Goal: Information Seeking & Learning: Learn about a topic

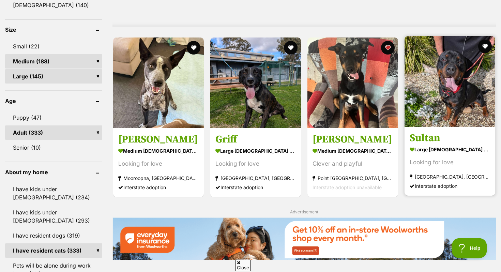
click at [463, 149] on strong "large male Dog" at bounding box center [449, 149] width 80 height 10
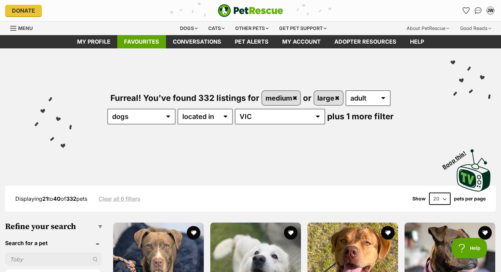
click at [143, 43] on link "Favourites" at bounding box center [141, 41] width 49 height 13
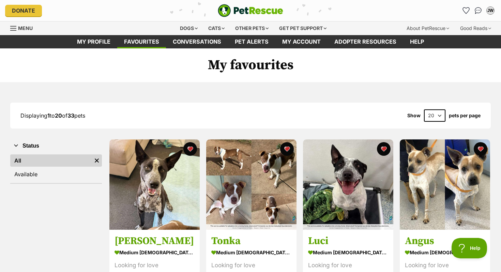
click at [441, 113] on select "20 40 60" at bounding box center [434, 115] width 21 height 12
select select "60"
click at [424, 109] on select "20 40 60" at bounding box center [434, 115] width 21 height 12
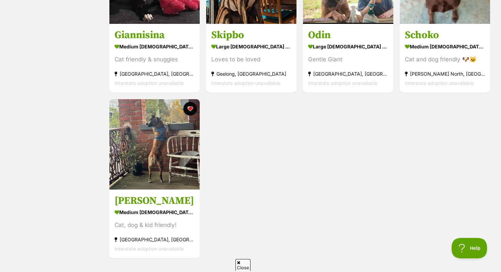
scroll to position [1366, 0]
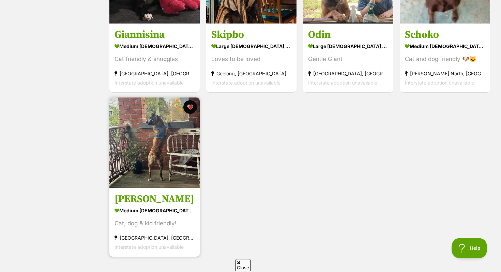
click at [160, 137] on img at bounding box center [154, 142] width 90 height 90
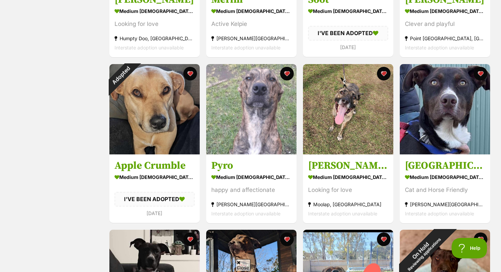
scroll to position [1067, 0]
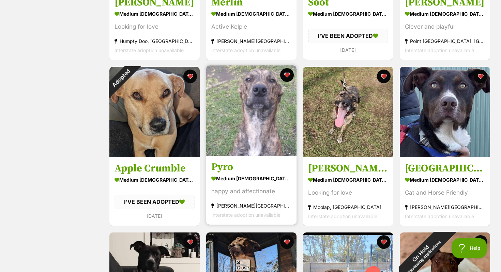
click at [225, 174] on link "Pyro medium male Dog happy and affectionate Clifton Springs, VIC Interstate ado…" at bounding box center [251, 189] width 90 height 69
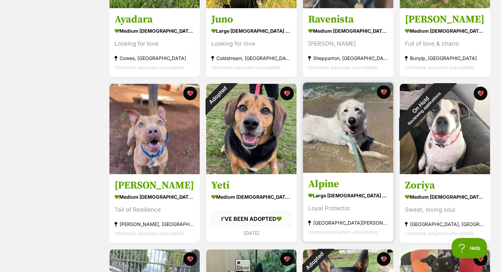
scroll to position [692, 0]
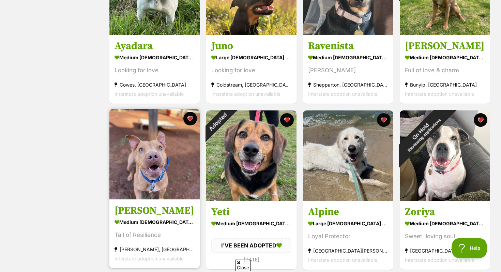
click at [188, 156] on img at bounding box center [154, 154] width 90 height 90
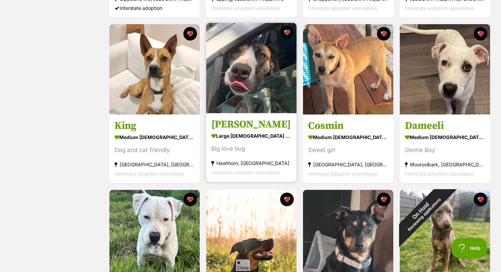
scroll to position [0, 0]
click at [250, 113] on link at bounding box center [251, 111] width 90 height 7
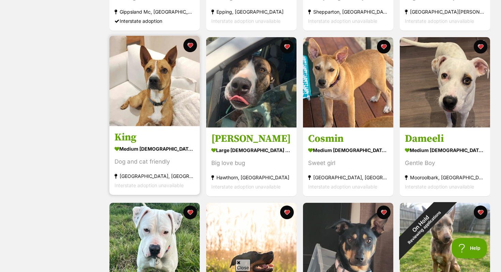
scroll to position [428, 0]
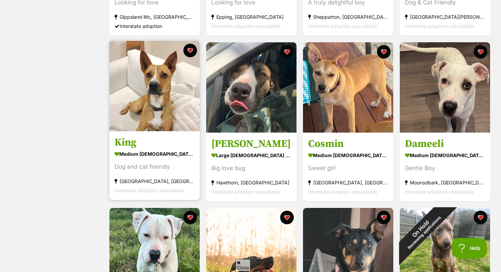
click at [160, 125] on img at bounding box center [154, 86] width 90 height 90
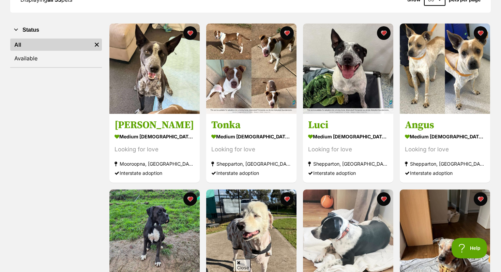
scroll to position [114, 0]
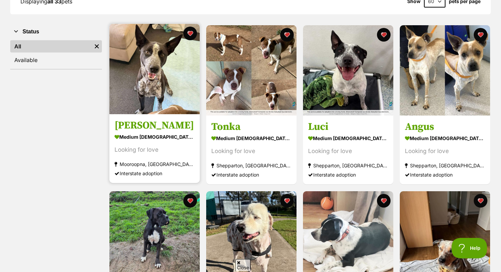
click at [175, 107] on img at bounding box center [154, 69] width 90 height 90
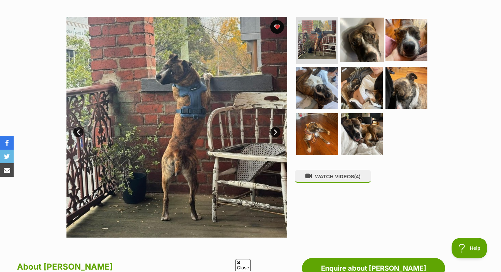
click at [347, 47] on img at bounding box center [362, 39] width 44 height 44
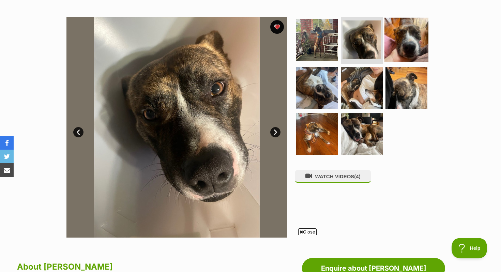
click at [404, 41] on img at bounding box center [406, 39] width 44 height 44
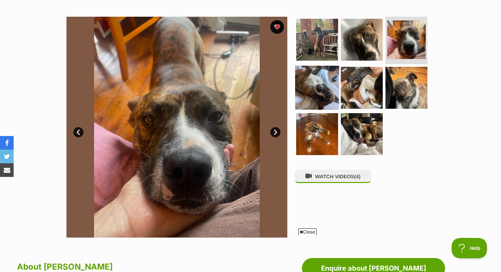
click at [309, 90] on img at bounding box center [317, 88] width 44 height 44
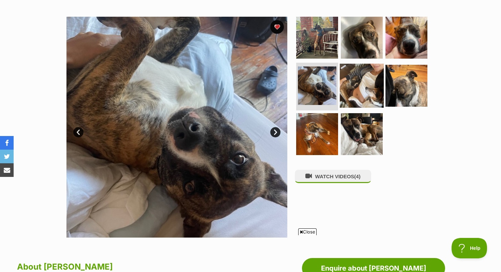
click at [360, 85] on img at bounding box center [362, 86] width 44 height 44
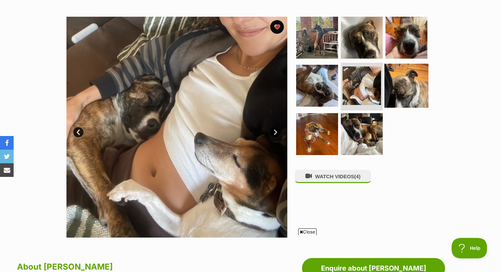
click at [409, 80] on img at bounding box center [406, 86] width 44 height 44
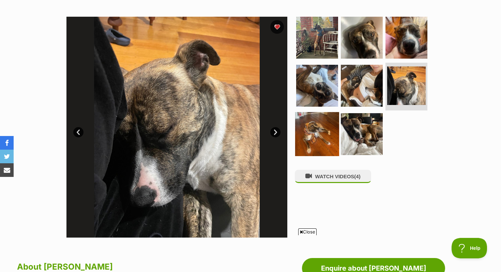
click at [320, 124] on img at bounding box center [317, 134] width 44 height 44
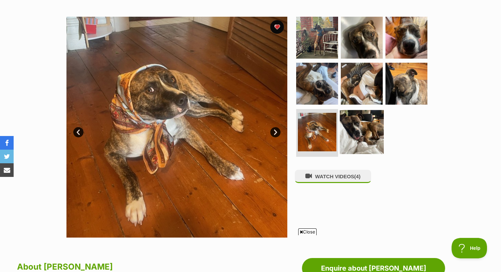
click at [358, 132] on img at bounding box center [362, 132] width 44 height 44
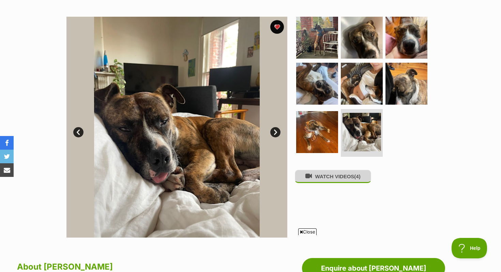
click at [308, 176] on icon at bounding box center [308, 176] width 6 height 6
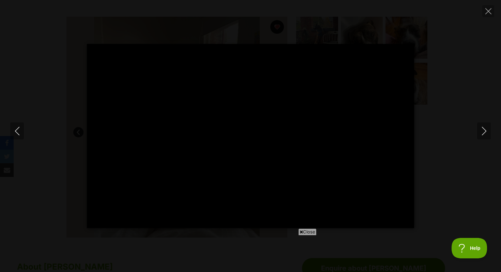
type input "100"
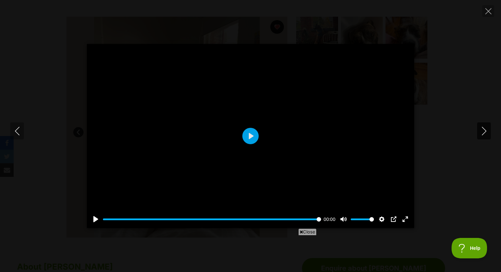
click at [485, 129] on icon "Next" at bounding box center [483, 131] width 9 height 9
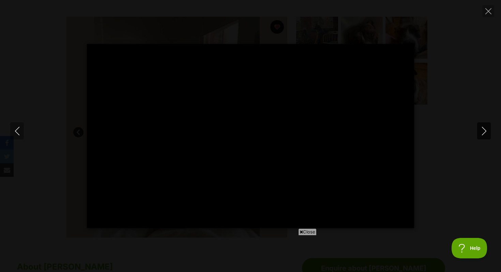
type input "100"
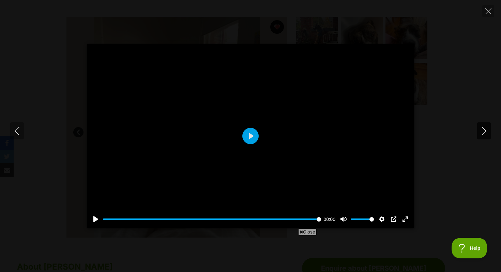
click at [485, 131] on icon "Next" at bounding box center [483, 131] width 4 height 9
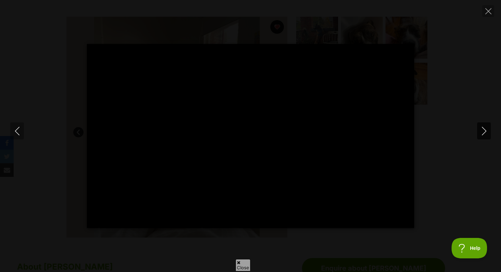
type input "100"
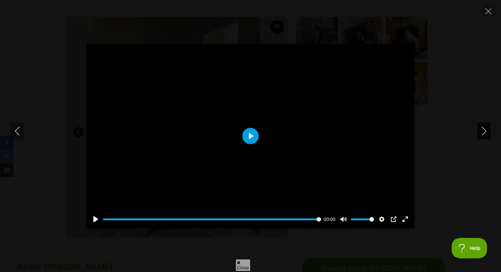
click at [485, 131] on icon "Next" at bounding box center [483, 131] width 9 height 9
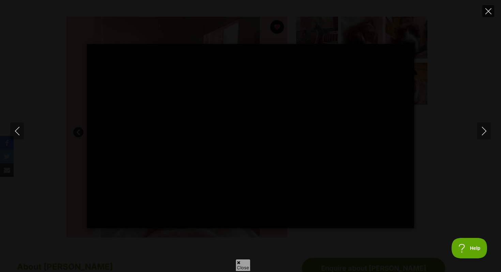
click at [484, 10] on button "Close" at bounding box center [488, 11] width 12 height 12
type input "24.58"
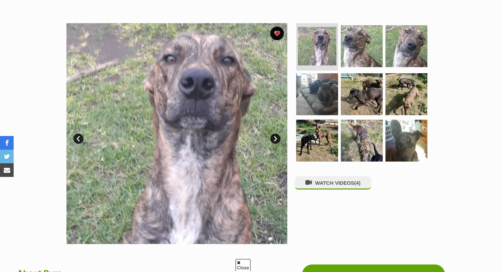
scroll to position [121, 0]
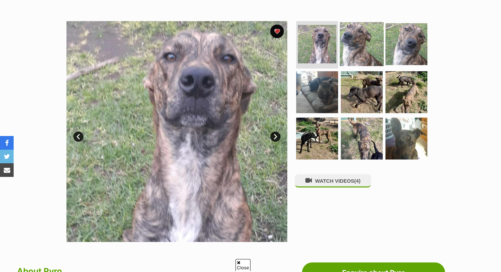
click at [359, 46] on img at bounding box center [362, 44] width 44 height 44
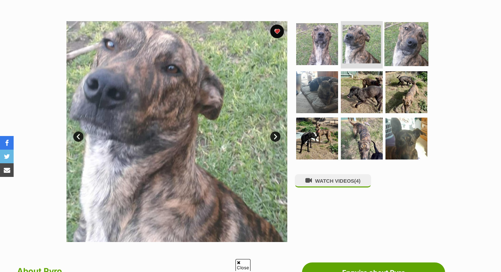
click at [407, 43] on img at bounding box center [406, 44] width 44 height 44
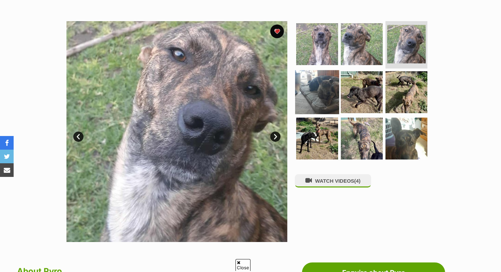
click at [321, 90] on img at bounding box center [317, 92] width 44 height 44
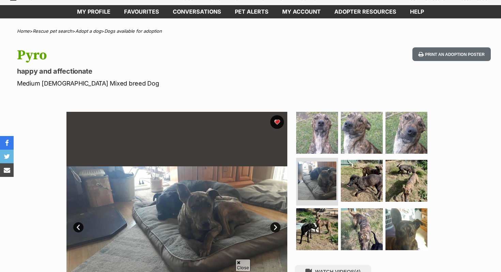
scroll to position [30, 0]
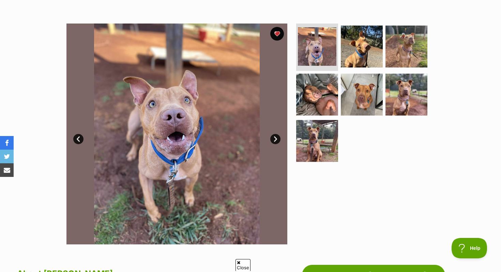
click at [82, 138] on link "Prev" at bounding box center [78, 139] width 10 height 10
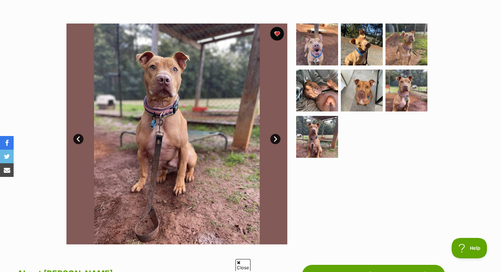
click at [82, 138] on link "Prev" at bounding box center [78, 139] width 10 height 10
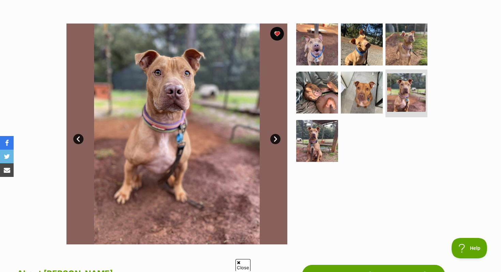
click at [82, 138] on link "Prev" at bounding box center [78, 139] width 10 height 10
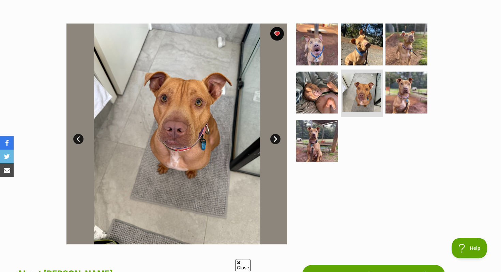
click at [82, 138] on link "Prev" at bounding box center [78, 139] width 10 height 10
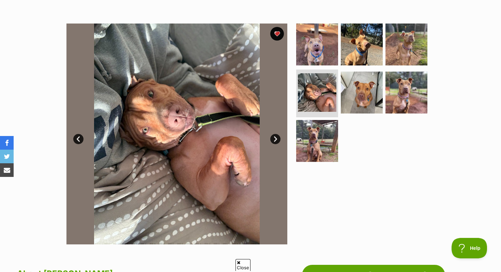
click at [82, 138] on link "Prev" at bounding box center [78, 139] width 10 height 10
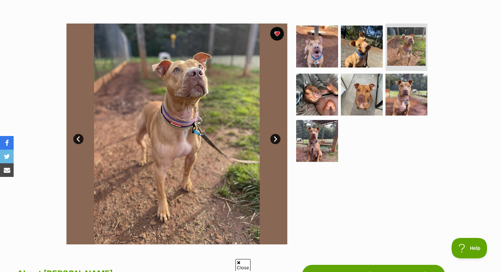
click at [82, 138] on link "Prev" at bounding box center [78, 139] width 10 height 10
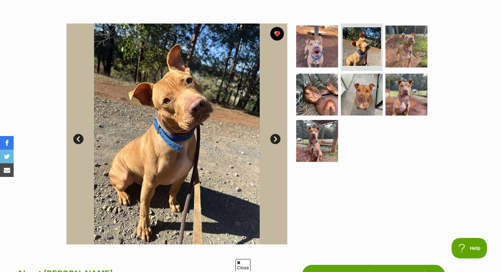
click at [82, 138] on link "Prev" at bounding box center [78, 139] width 10 height 10
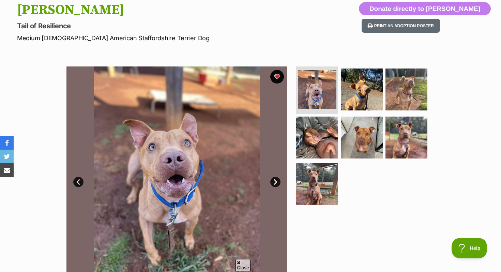
scroll to position [77, 0]
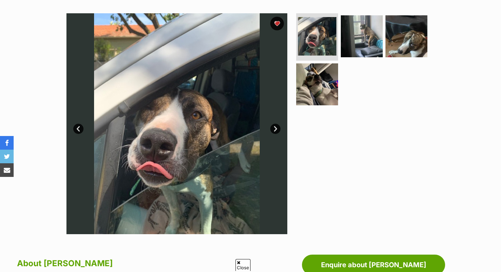
scroll to position [124, 0]
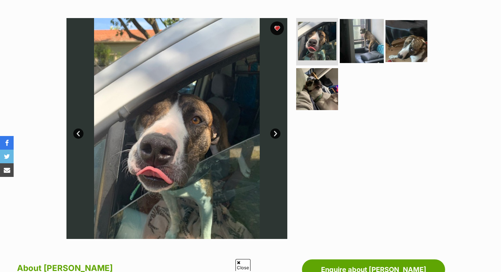
click at [354, 48] on img at bounding box center [362, 41] width 44 height 44
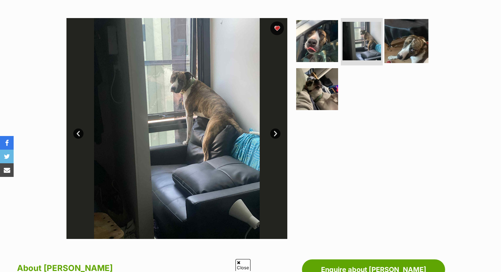
click at [401, 45] on img at bounding box center [406, 41] width 44 height 44
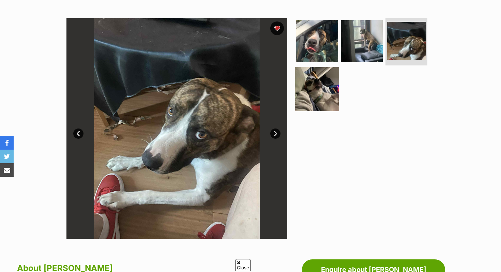
click at [322, 84] on img at bounding box center [317, 89] width 44 height 44
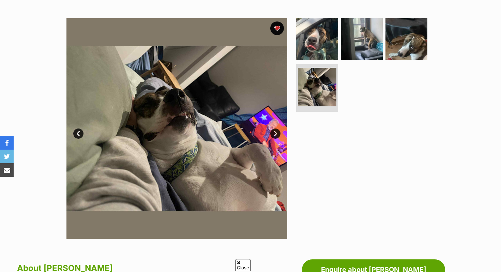
scroll to position [25, 0]
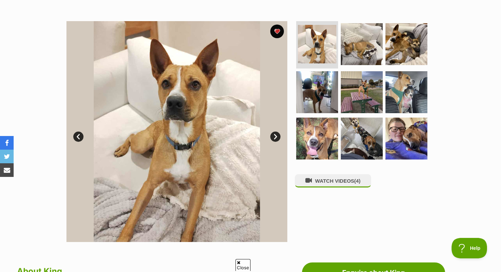
scroll to position [122, 0]
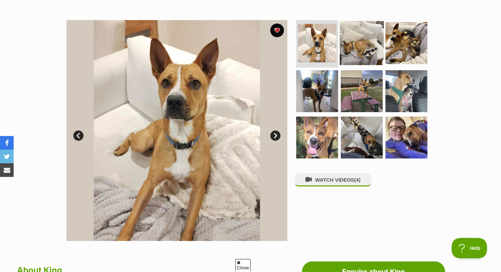
click at [371, 34] on img at bounding box center [362, 43] width 44 height 44
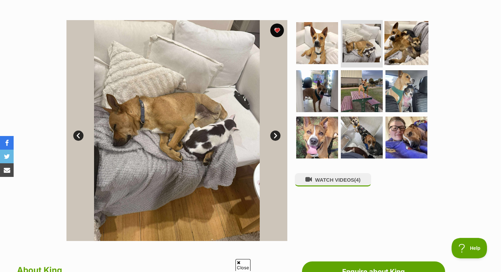
click at [404, 38] on img at bounding box center [406, 43] width 44 height 44
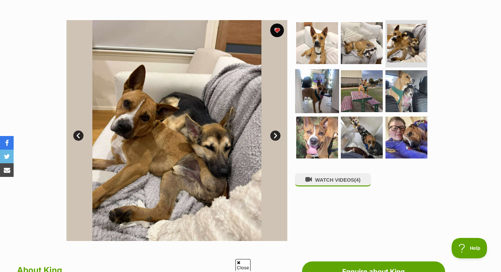
click at [325, 93] on img at bounding box center [317, 91] width 44 height 44
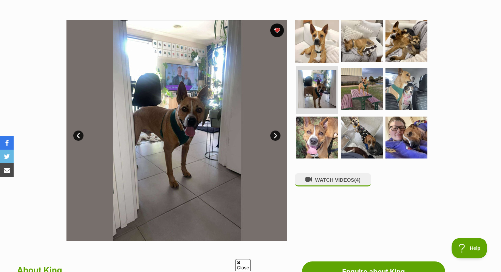
click at [312, 48] on img at bounding box center [317, 41] width 44 height 44
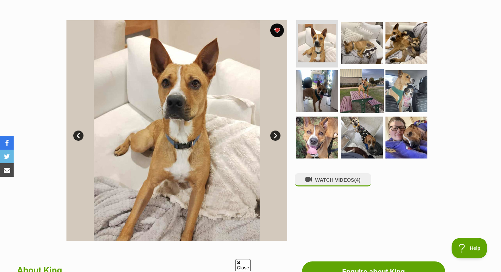
click at [359, 102] on img at bounding box center [362, 91] width 44 height 44
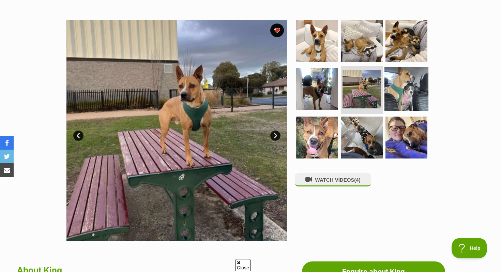
click at [396, 99] on img at bounding box center [406, 89] width 44 height 44
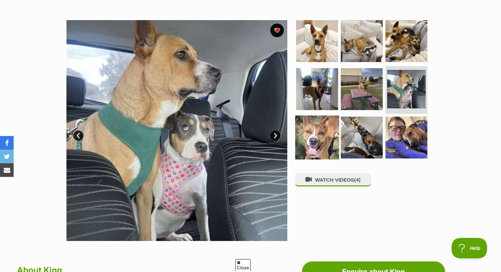
click at [316, 132] on img at bounding box center [317, 137] width 44 height 44
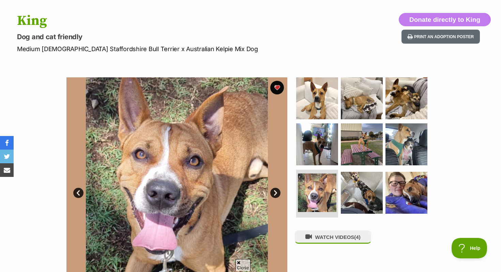
scroll to position [0, 0]
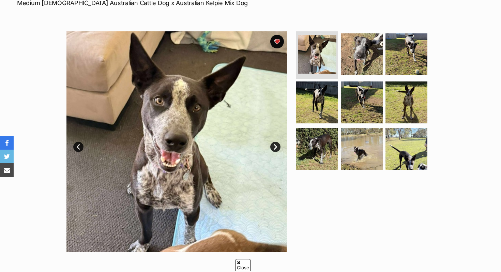
scroll to position [120, 0]
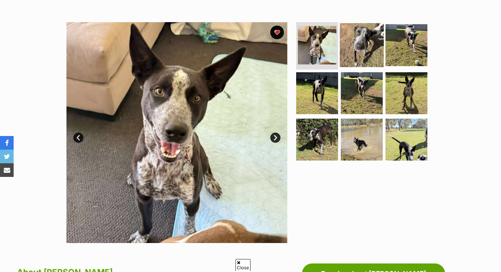
click at [373, 41] on img at bounding box center [362, 45] width 44 height 44
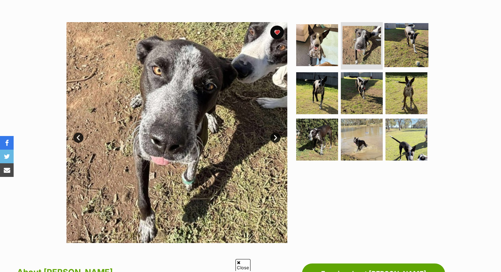
click at [393, 49] on img at bounding box center [406, 45] width 44 height 44
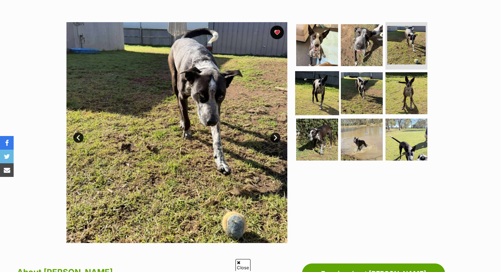
click at [326, 86] on img at bounding box center [317, 93] width 44 height 44
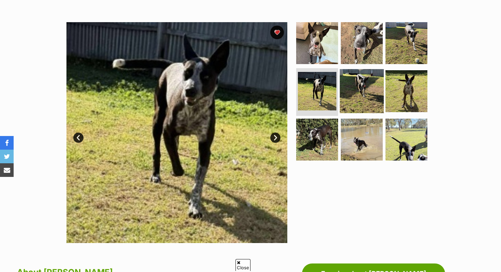
click at [361, 86] on img at bounding box center [362, 91] width 44 height 44
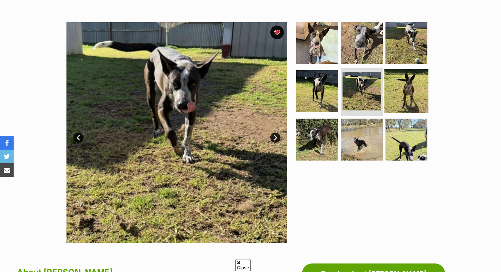
click at [400, 86] on img at bounding box center [406, 91] width 44 height 44
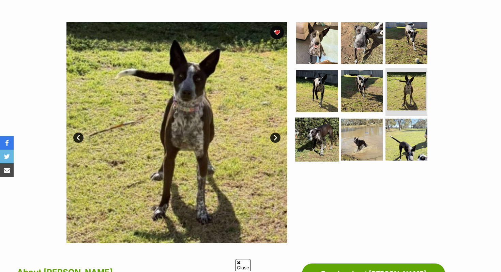
click at [310, 130] on img at bounding box center [317, 139] width 44 height 44
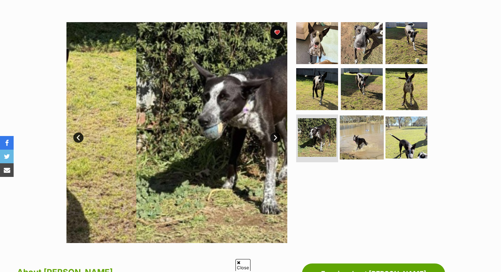
click at [373, 130] on img at bounding box center [362, 137] width 44 height 44
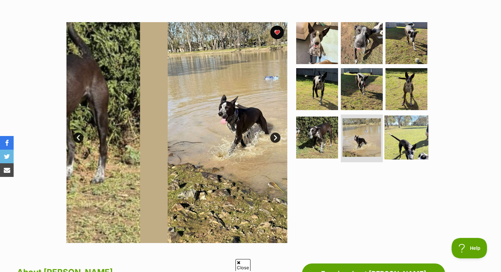
scroll to position [0, 0]
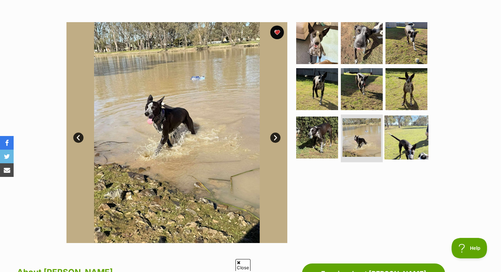
click at [409, 132] on img at bounding box center [406, 137] width 44 height 44
